Goal: Task Accomplishment & Management: Manage account settings

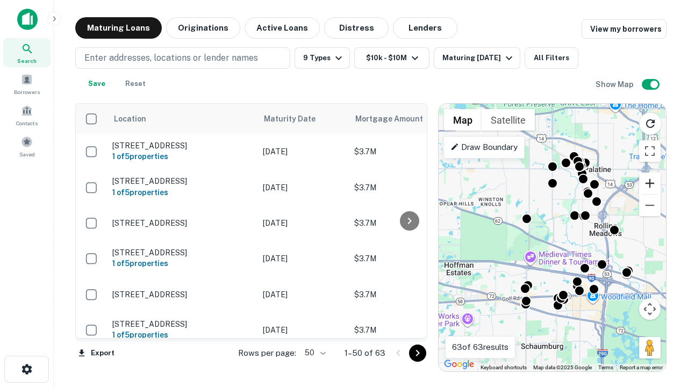
click at [650, 183] on button "Zoom in" at bounding box center [650, 184] width 22 height 22
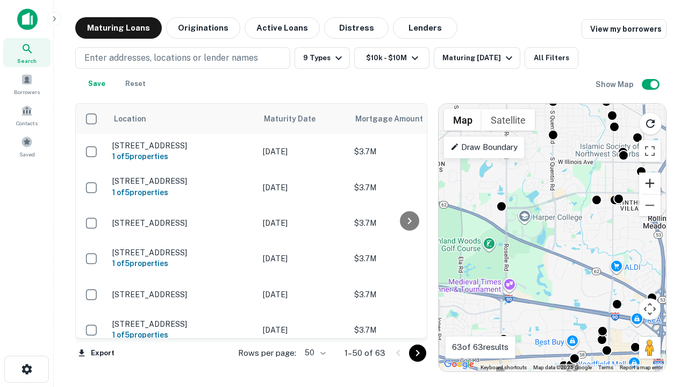
click at [650, 183] on button "Zoom in" at bounding box center [650, 184] width 22 height 22
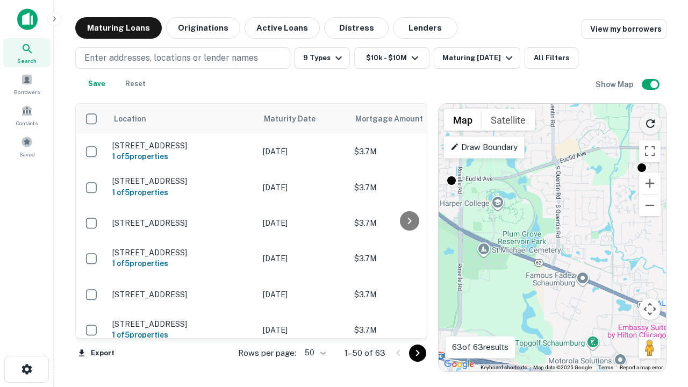
click at [650, 121] on icon "Reload search area" at bounding box center [650, 123] width 13 height 13
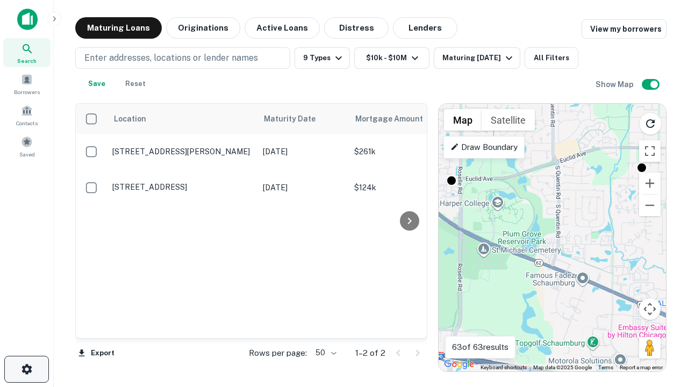
click at [26, 369] on icon "button" at bounding box center [26, 369] width 13 height 13
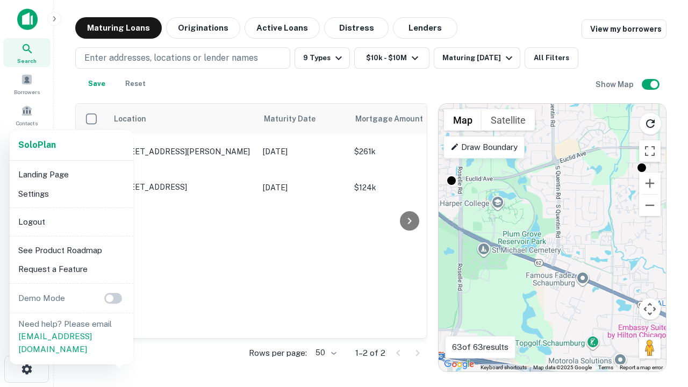
click at [71, 221] on li "Logout" at bounding box center [71, 221] width 115 height 19
